Goal: Use online tool/utility: Use online tool/utility

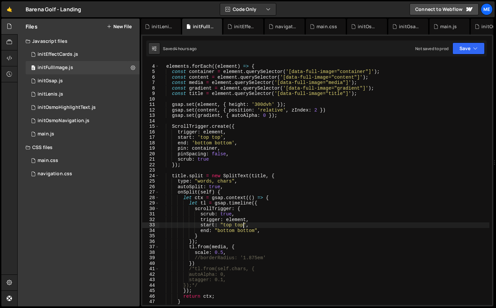
scroll to position [15, 0]
click at [197, 82] on div "elements . forEach (( element ) => { const container = element . querySelector …" at bounding box center [324, 185] width 330 height 254
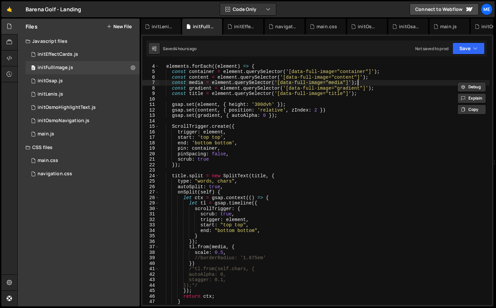
click at [365, 83] on div "elements . forEach (( element ) => { const container = element . querySelector …" at bounding box center [324, 185] width 330 height 254
type textarea "const media = element.querySelector('[data-full-image="media"]');"
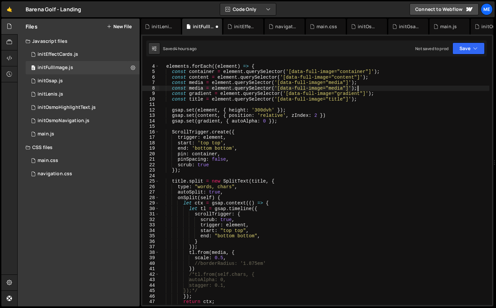
click at [195, 89] on div "elements . forEach (( element ) => { const container = element . querySelector …" at bounding box center [324, 185] width 330 height 254
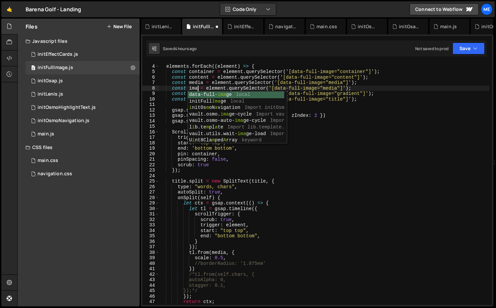
scroll to position [0, 3]
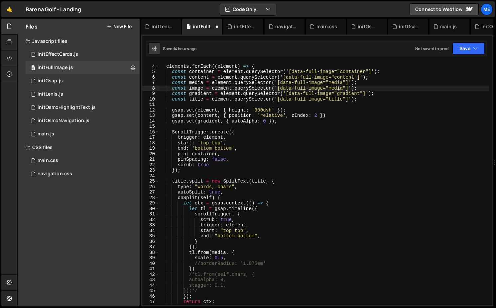
click at [337, 88] on div "elements . forEach (( element ) => { const container = element . querySelector …" at bounding box center [324, 185] width 330 height 254
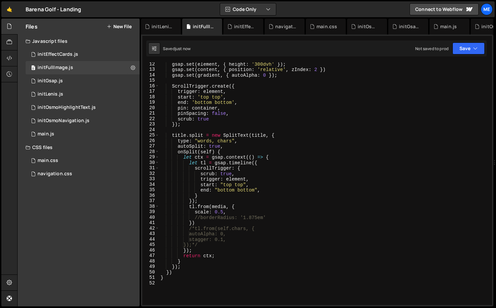
scroll to position [67, 0]
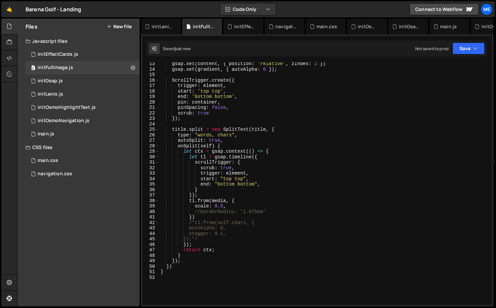
click at [218, 201] on div "gsap . set ( content , { position : 'relative' , zIndex : 2 }) gsap . set ( gra…" at bounding box center [324, 188] width 330 height 254
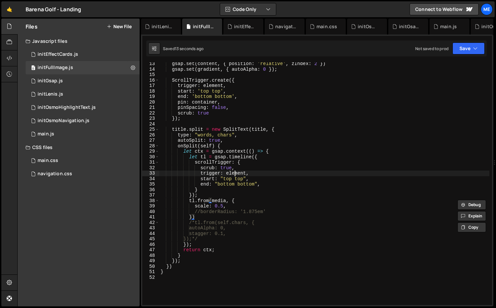
click at [234, 174] on div "gsap . set ( content , { position : 'relative' , zIndex : 2 }) gsap . set ( gra…" at bounding box center [324, 188] width 330 height 254
click at [219, 202] on div "gsap . set ( content , { position : 'relative' , zIndex : 2 }) gsap . set ( gra…" at bounding box center [324, 188] width 330 height 254
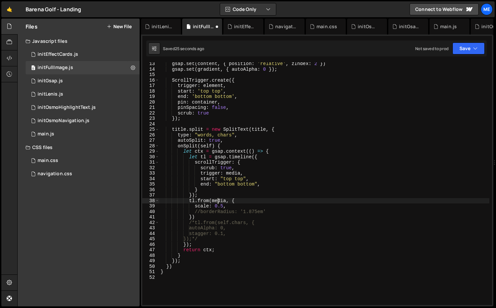
click at [219, 202] on div "gsap . set ( content , { position : 'relative' , zIndex : 2 }) gsap . set ( gra…" at bounding box center [324, 188] width 330 height 254
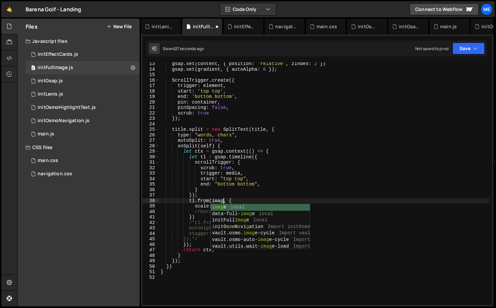
scroll to position [0, 4]
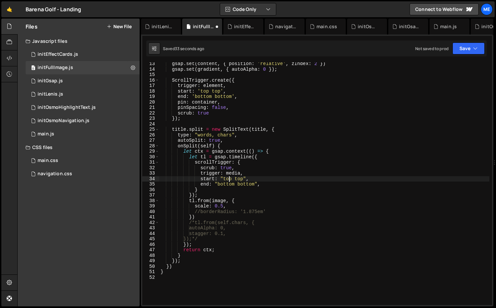
click at [229, 179] on div "gsap . set ( content , { position : 'relative' , zIndex : 2 }) gsap . set ( gra…" at bounding box center [324, 188] width 330 height 254
click at [236, 179] on div "gsap . set ( content , { position : 'relative' , zIndex : 2 }) gsap . set ( gra…" at bounding box center [324, 188] width 330 height 254
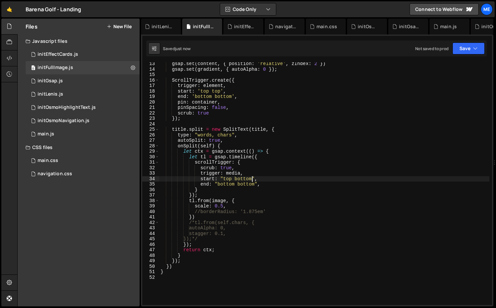
click at [199, 212] on div "gsap . set ( content , { position : 'relative' , zIndex : 2 }) gsap . set ( gra…" at bounding box center [324, 188] width 330 height 254
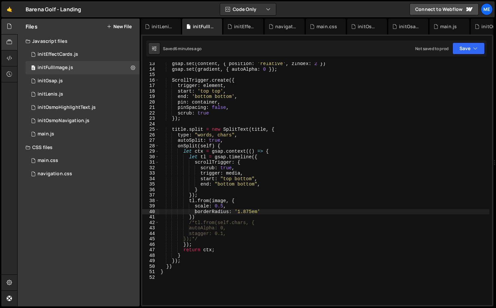
type textarea "width: '50%',"
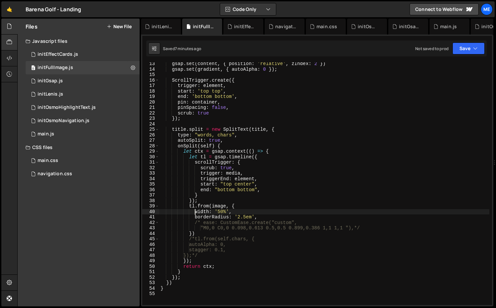
scroll to position [0, 5]
click at [72, 64] on div "0 initFullImage.js 0" at bounding box center [83, 67] width 114 height 13
click at [76, 55] on div "initEffectCards.js" at bounding box center [58, 55] width 41 height 6
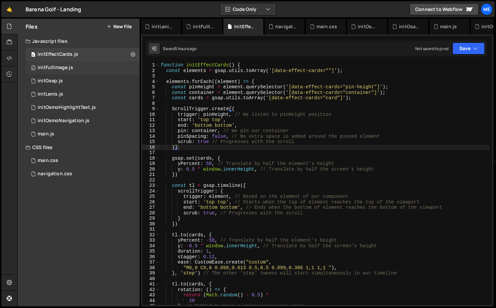
click at [75, 67] on div "0 initFullImage.js 0" at bounding box center [83, 67] width 114 height 13
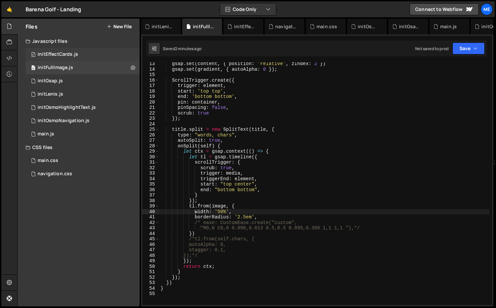
click at [80, 54] on div "0 initEffectCards.js 0" at bounding box center [83, 54] width 114 height 13
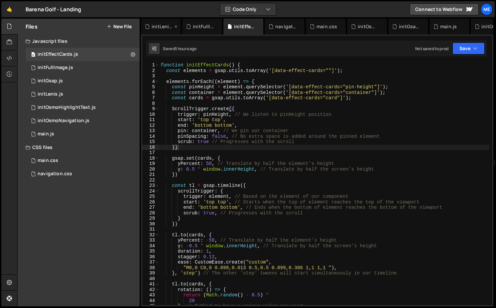
click at [177, 26] on icon at bounding box center [175, 26] width 5 height 7
click at [0, 0] on icon at bounding box center [0, 0] width 0 height 0
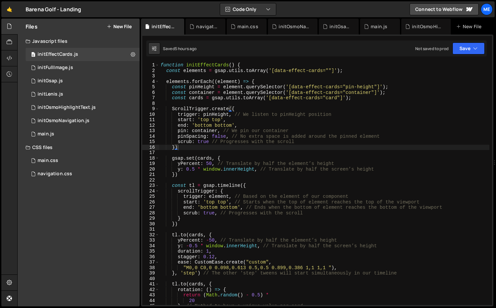
click at [0, 0] on icon at bounding box center [0, 0] width 0 height 0
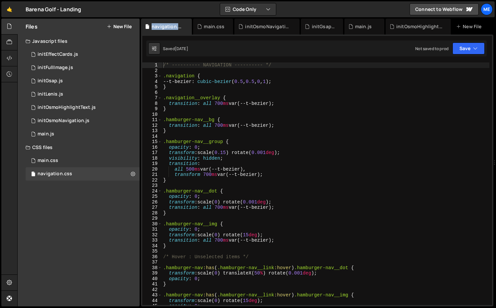
click at [177, 26] on div "navigation.css" at bounding box center [168, 26] width 32 height 7
click at [186, 26] on icon at bounding box center [186, 26] width 5 height 7
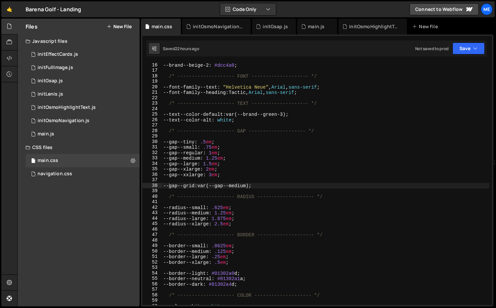
click at [186, 26] on div "initOsmoNavigation.js" at bounding box center [216, 27] width 68 height 16
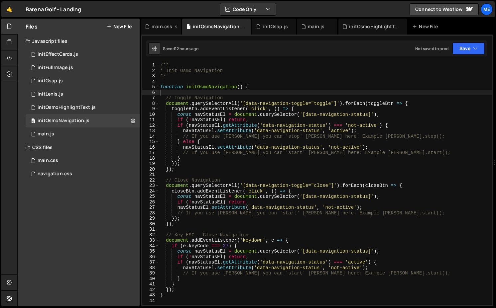
click at [177, 26] on icon at bounding box center [175, 26] width 5 height 7
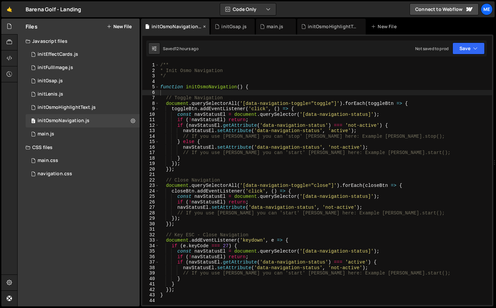
click at [203, 26] on icon at bounding box center [204, 26] width 5 height 7
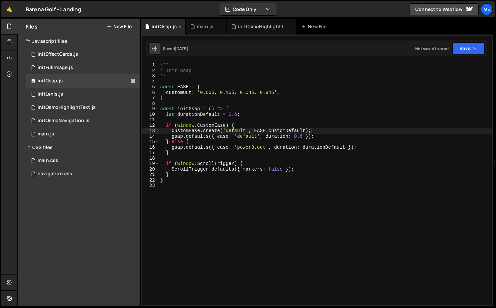
click at [181, 26] on icon at bounding box center [179, 26] width 5 height 7
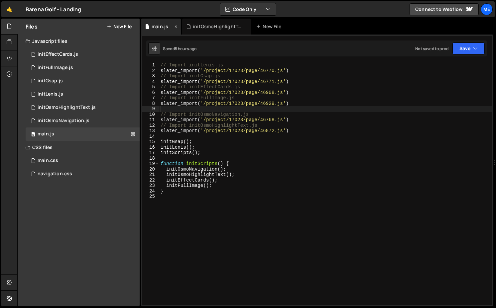
click at [177, 26] on icon at bounding box center [175, 26] width 5 height 7
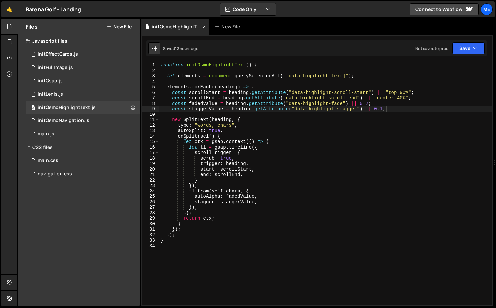
click at [204, 25] on icon at bounding box center [204, 26] width 5 height 7
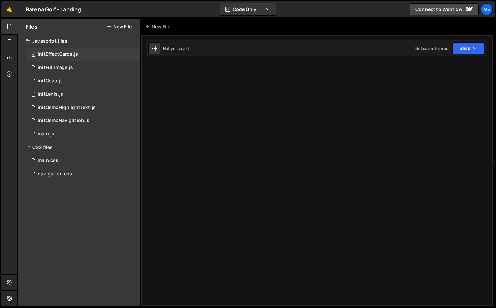
click at [48, 53] on div "initEffectCards.js" at bounding box center [58, 55] width 41 height 6
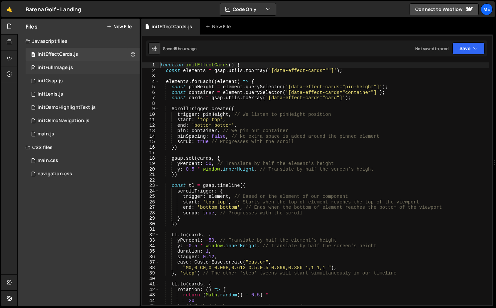
click at [54, 74] on div "0 initFullImage.js 0" at bounding box center [83, 67] width 114 height 13
